Goal: Task Accomplishment & Management: Use online tool/utility

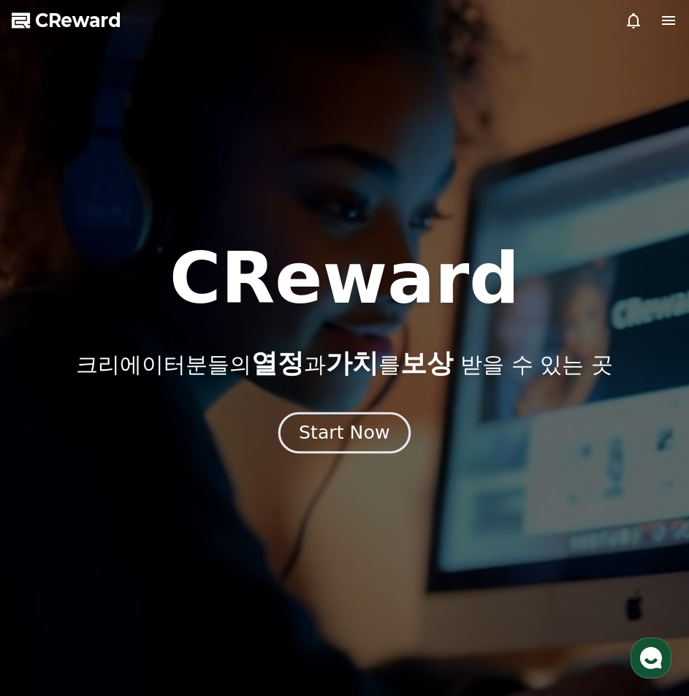
click at [306, 423] on div "Start Now" at bounding box center [344, 432] width 91 height 25
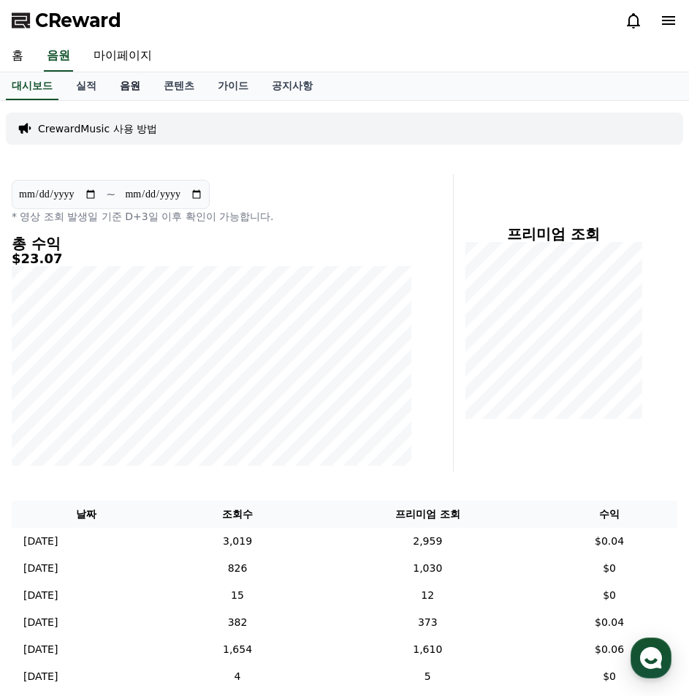
click at [132, 85] on link "음원" at bounding box center [130, 86] width 44 height 28
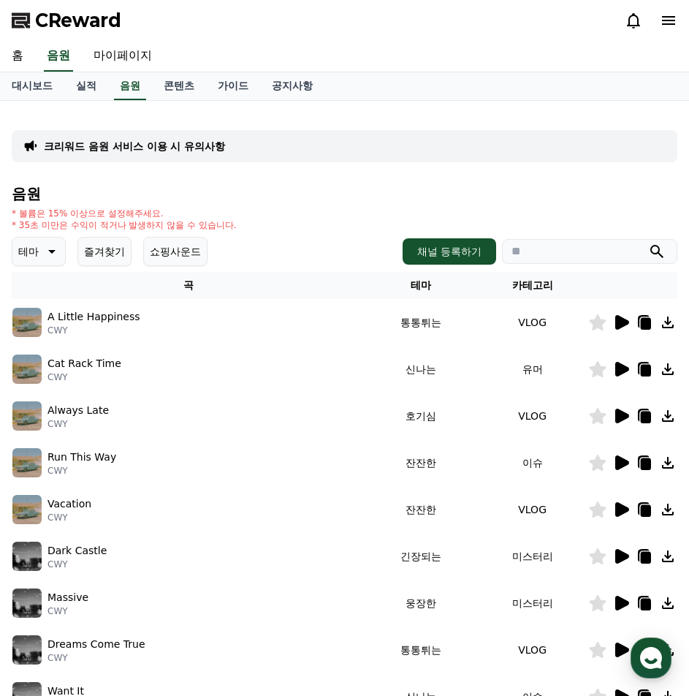
click at [95, 253] on button "즐겨찾기" at bounding box center [104, 251] width 54 height 29
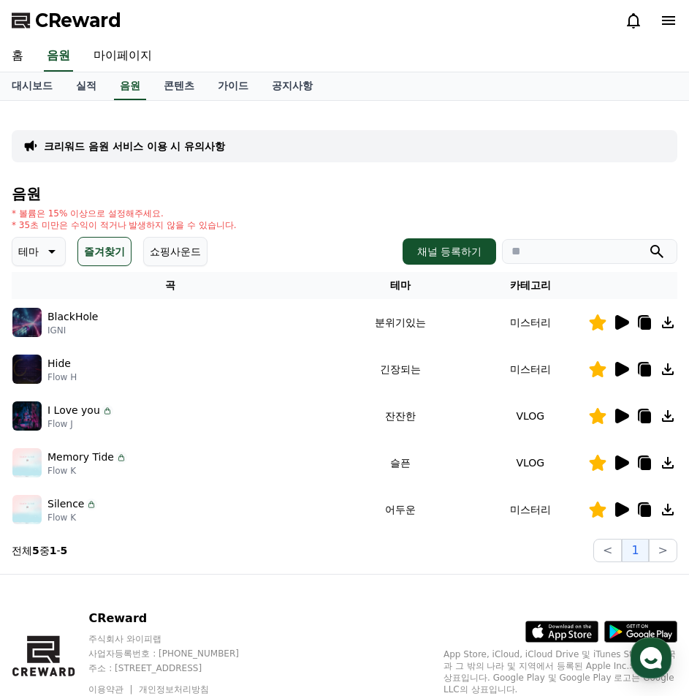
click at [623, 376] on icon at bounding box center [622, 369] width 18 height 18
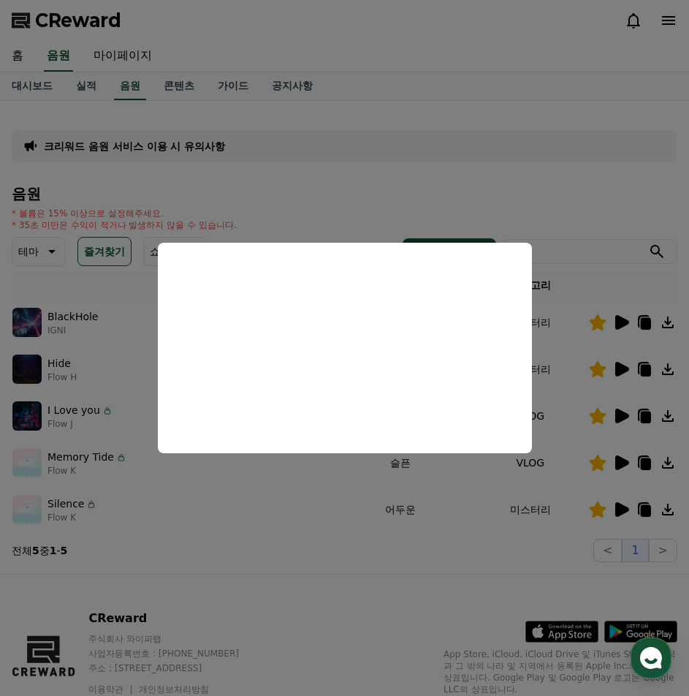
click at [569, 39] on button "close modal" at bounding box center [344, 348] width 689 height 696
